Goal: Task Accomplishment & Management: Complete application form

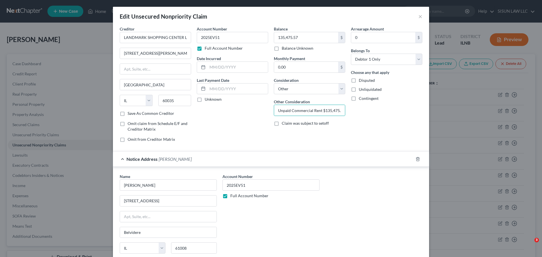
select select "14"
select select "0"
select select "14"
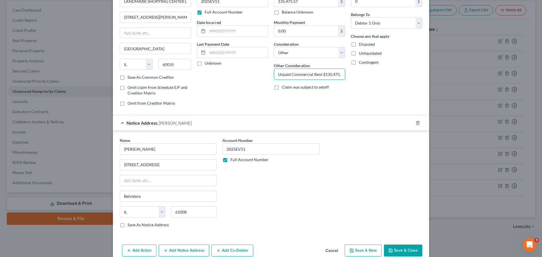
scroll to position [63, 0]
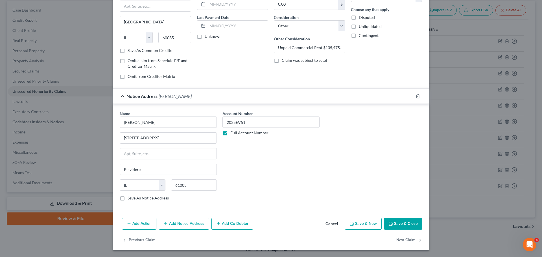
click at [403, 225] on button "Save & Close" at bounding box center [403, 224] width 38 height 12
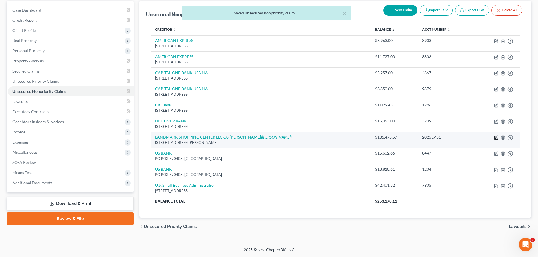
click at [496, 138] on icon "button" at bounding box center [496, 137] width 3 height 3
select select "14"
select select "0"
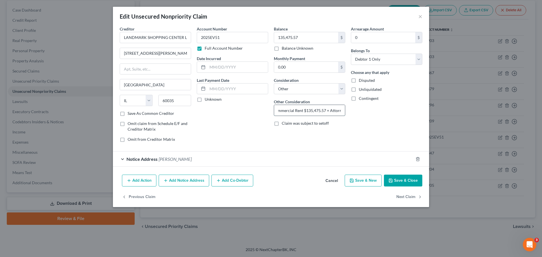
scroll to position [0, 43]
drag, startPoint x: 280, startPoint y: 112, endPoint x: 352, endPoint y: 110, distance: 72.6
click at [352, 110] on div "Creditor * LANDMARK SHOPPING CENTER LLC c/o [PERSON_NAME] 1111 Hilary [GEOGRAPH…" at bounding box center [271, 86] width 308 height 121
click at [343, 110] on input "Unpaid Commercial Rent $135,475.57 + Attorney Fee $1,400" at bounding box center [309, 110] width 71 height 11
click at [167, 158] on span "[PERSON_NAME]" at bounding box center [175, 158] width 33 height 5
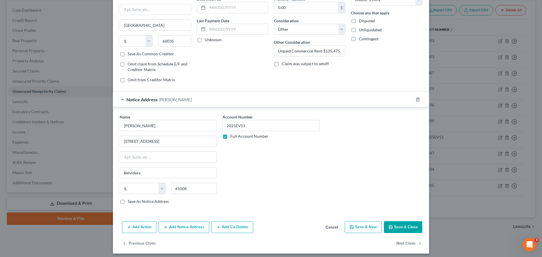
scroll to position [63, 0]
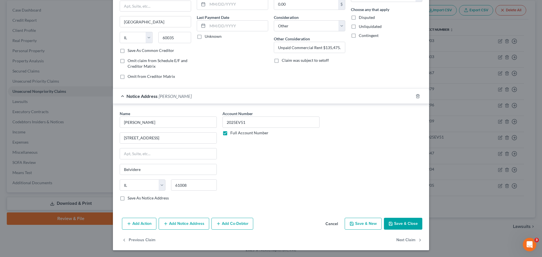
click at [146, 95] on span "Notice Address" at bounding box center [142, 95] width 31 height 5
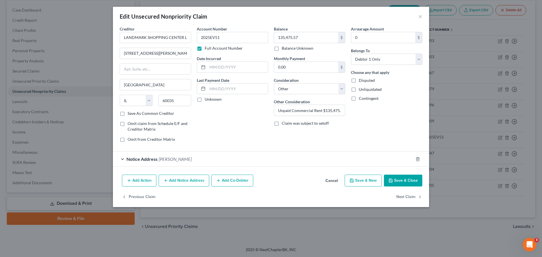
scroll to position [0, 0]
click at [326, 110] on input "Unpaid Commercial Rent $135,475.57 + Attorney Fee $1,400" at bounding box center [309, 110] width 71 height 11
drag, startPoint x: 313, startPoint y: 111, endPoint x: 359, endPoint y: 110, distance: 45.5
click at [359, 110] on div "Creditor * LANDMARK SHOPPING CENTER LLC c/o [PERSON_NAME] 1111 Hilary [GEOGRAPH…" at bounding box center [271, 86] width 308 height 121
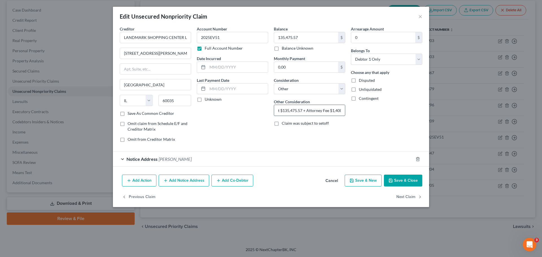
click at [340, 111] on input "Unpaid Commercial Rent $135,475.57 + Attorney Fee $1,400" at bounding box center [309, 110] width 71 height 11
click at [341, 110] on input "Unpaid Commercial Rent $135,475.57 + Attorney Fee $1,400" at bounding box center [309, 110] width 71 height 11
drag, startPoint x: 324, startPoint y: 109, endPoint x: 239, endPoint y: 108, distance: 84.7
click at [242, 107] on div "Creditor * LANDMARK SHOPPING CENTER LLC c/o [PERSON_NAME] 1111 Hilary [GEOGRAPH…" at bounding box center [271, 86] width 308 height 121
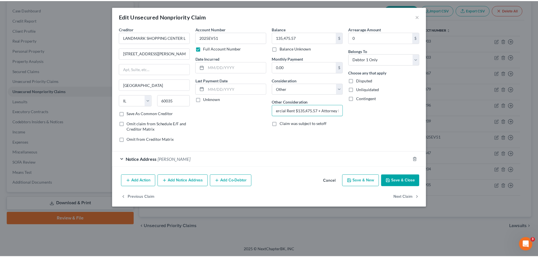
scroll to position [0, 0]
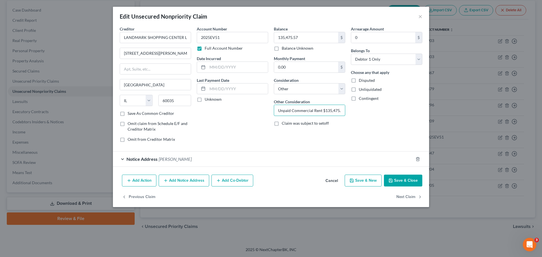
type input "Unpaid Commercial Rent $135,475.57 + Attorney Fee $1,400 + Court costs + accrue…"
click at [376, 117] on div "Arrearage Amount 0 $ Belongs To * Select Debtor 1 Only Debtor 2 Only Debtor 1 A…" at bounding box center [386, 86] width 77 height 121
click at [312, 34] on input "135,475.57" at bounding box center [306, 37] width 64 height 11
click at [305, 39] on input "135,475.57" at bounding box center [306, 37] width 64 height 11
drag, startPoint x: 306, startPoint y: 38, endPoint x: 262, endPoint y: 38, distance: 44.9
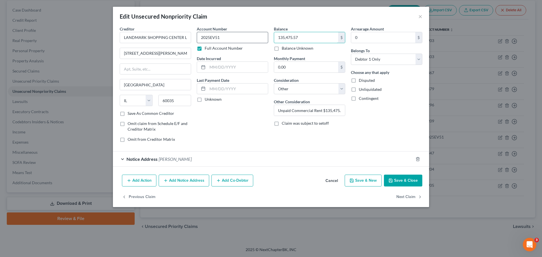
click at [265, 39] on div "Creditor * LANDMARK SHOPPING CENTER LLC c/o [PERSON_NAME] 1111 Hilary [GEOGRAPH…" at bounding box center [271, 86] width 308 height 121
click at [304, 40] on input "135,475.57" at bounding box center [306, 37] width 64 height 11
drag, startPoint x: 311, startPoint y: 36, endPoint x: 290, endPoint y: 34, distance: 20.9
click at [254, 32] on div "Creditor * LANDMARK SHOPPING CENTER LLC c/o [PERSON_NAME] 1111 Hilary [GEOGRAPH…" at bounding box center [271, 86] width 308 height 121
paste input "6,8"
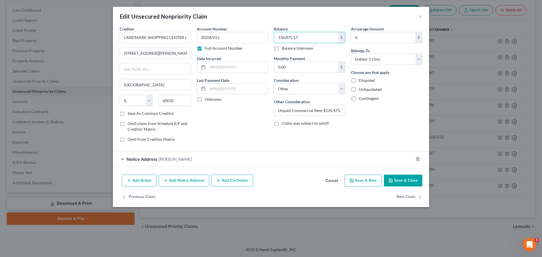
type input "136,875.57"
click at [376, 126] on div "Arrearage Amount 0 $ Belongs To * Select Debtor 1 Only Debtor 2 Only Debtor 1 A…" at bounding box center [386, 86] width 77 height 121
click at [400, 179] on button "Save & Close" at bounding box center [403, 181] width 38 height 12
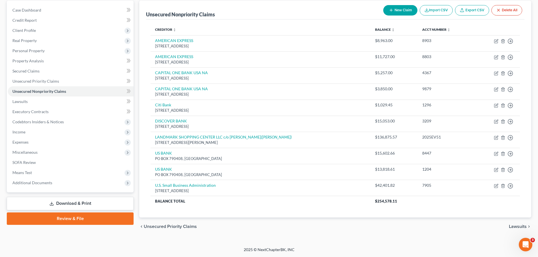
click at [97, 201] on link "Download & Print" at bounding box center [70, 203] width 127 height 13
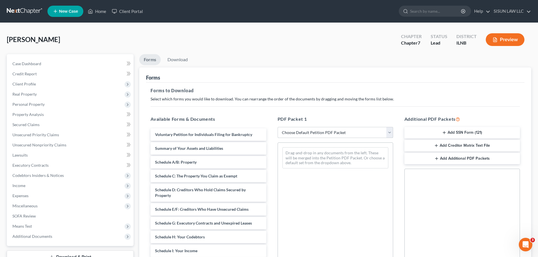
click at [320, 136] on select "Choose Default Petition PDF Packet Complete Bankruptcy Petition (all forms and …" at bounding box center [336, 132] width 116 height 11
select select "0"
click at [278, 127] on select "Choose Default Petition PDF Packet Complete Bankruptcy Petition (all forms and …" at bounding box center [336, 132] width 116 height 11
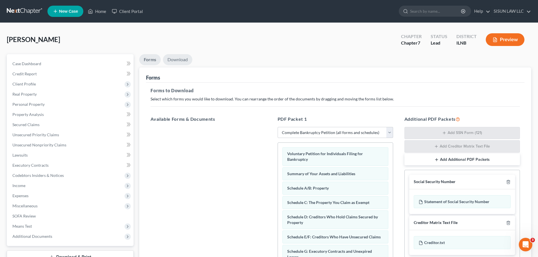
click at [183, 61] on link "Download" at bounding box center [177, 59] width 29 height 11
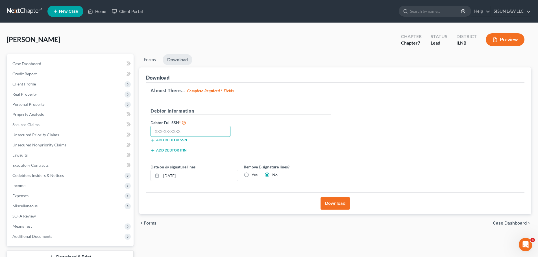
click at [181, 129] on input "text" at bounding box center [191, 131] width 80 height 11
click at [193, 127] on input "text" at bounding box center [191, 131] width 80 height 11
type input "327-66-7426"
click at [252, 173] on label "Yes" at bounding box center [255, 175] width 6 height 6
click at [254, 173] on input "Yes" at bounding box center [256, 174] width 4 height 4
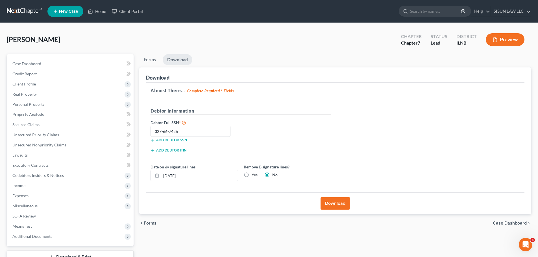
radio input "true"
radio input "false"
click at [174, 176] on input "[DATE]" at bounding box center [199, 175] width 77 height 11
click at [328, 203] on button "Download" at bounding box center [335, 203] width 29 height 12
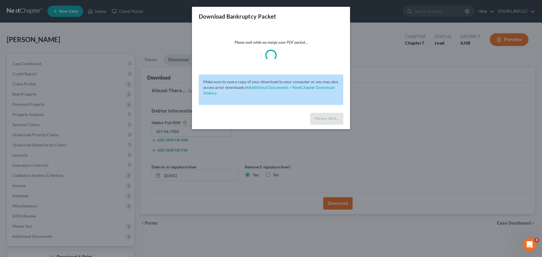
click at [280, 75] on div "Make sure to save a copy of your download to your computer or you may also acce…" at bounding box center [271, 90] width 145 height 31
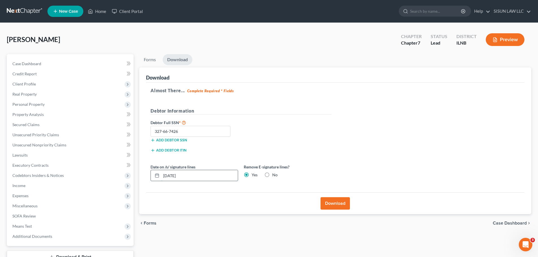
click at [174, 175] on input "[DATE]" at bounding box center [199, 175] width 77 height 11
drag, startPoint x: 197, startPoint y: 177, endPoint x: 115, endPoint y: 178, distance: 82.8
click at [116, 178] on div "Petition Navigation Case Dashboard Payments Invoices Payments Payments Credit R…" at bounding box center [269, 166] width 530 height 225
click at [171, 175] on input "[DATE]" at bounding box center [199, 175] width 77 height 11
click at [174, 175] on input "[DATE]" at bounding box center [199, 175] width 77 height 11
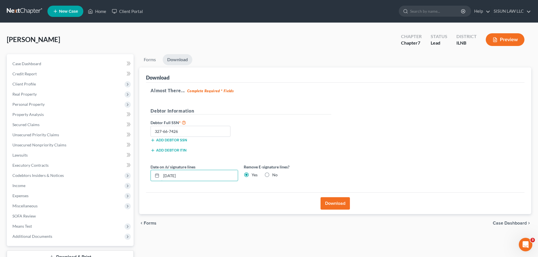
type input "[DATE]"
click at [329, 205] on button "Download" at bounding box center [335, 203] width 29 height 12
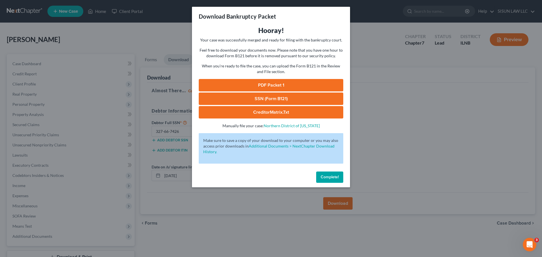
click at [279, 83] on link "PDF Packet 1" at bounding box center [271, 85] width 145 height 12
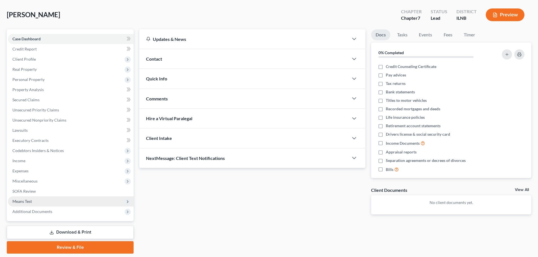
scroll to position [43, 0]
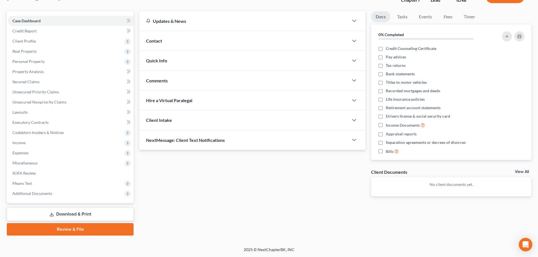
click at [83, 215] on link "Download & Print" at bounding box center [70, 214] width 127 height 13
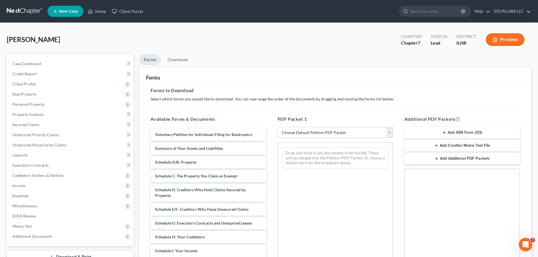
drag, startPoint x: 297, startPoint y: 123, endPoint x: 296, endPoint y: 127, distance: 3.6
click at [297, 123] on div "PDF Packet 1 Choose Default Petition PDF Packet Complete Bankruptcy Petition (a…" at bounding box center [335, 206] width 127 height 191
click at [295, 132] on select "Choose Default Petition PDF Packet Complete Bankruptcy Petition (all forms and …" at bounding box center [336, 132] width 116 height 11
click at [289, 104] on div "Forms to Download Select which forms you would like to download. You can rearra…" at bounding box center [335, 196] width 378 height 227
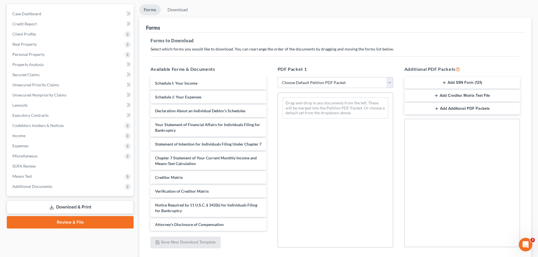
scroll to position [92, 0]
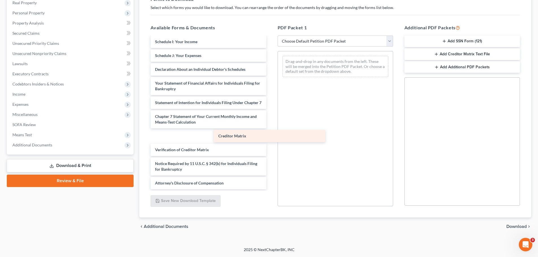
drag, startPoint x: 166, startPoint y: 134, endPoint x: 332, endPoint y: 131, distance: 166.1
click at [271, 131] on div "Creditor Matrix Voluntary Petition for Individuals Filing for Bankruptcy Summar…" at bounding box center [208, 54] width 125 height 270
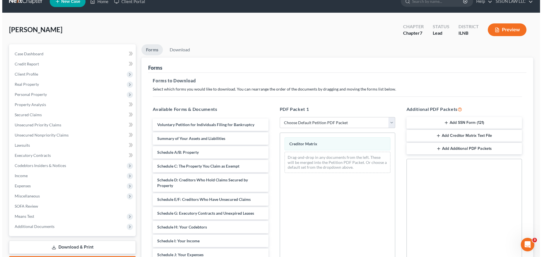
scroll to position [7, 0]
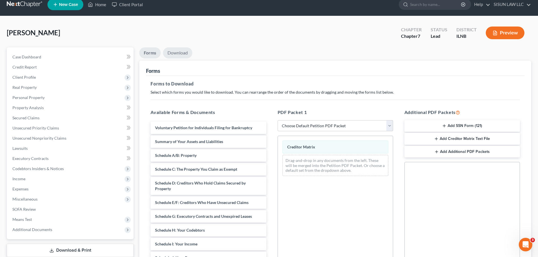
click at [182, 52] on link "Download" at bounding box center [177, 52] width 29 height 11
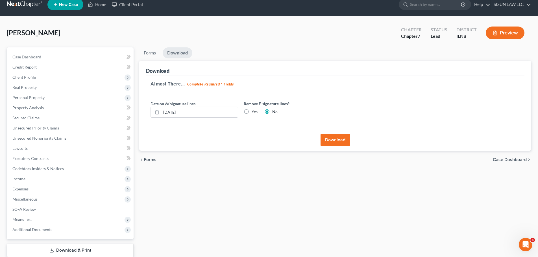
click at [252, 114] on label "Yes" at bounding box center [255, 112] width 6 height 6
click at [254, 113] on input "Yes" at bounding box center [256, 111] width 4 height 4
radio input "true"
radio input "false"
click at [328, 136] on button "Download" at bounding box center [335, 140] width 29 height 12
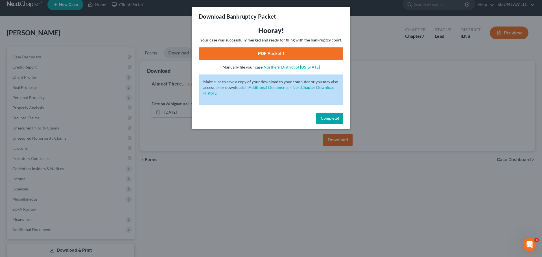
click at [289, 51] on link "PDF Packet 1" at bounding box center [271, 53] width 145 height 12
